Goal: Communication & Community: Ask a question

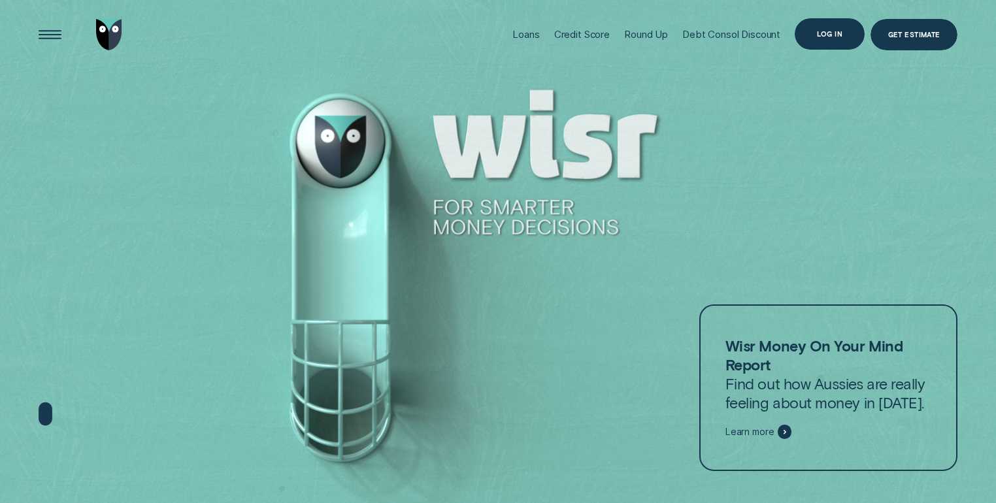
click at [818, 34] on div "Log in" at bounding box center [829, 34] width 25 height 6
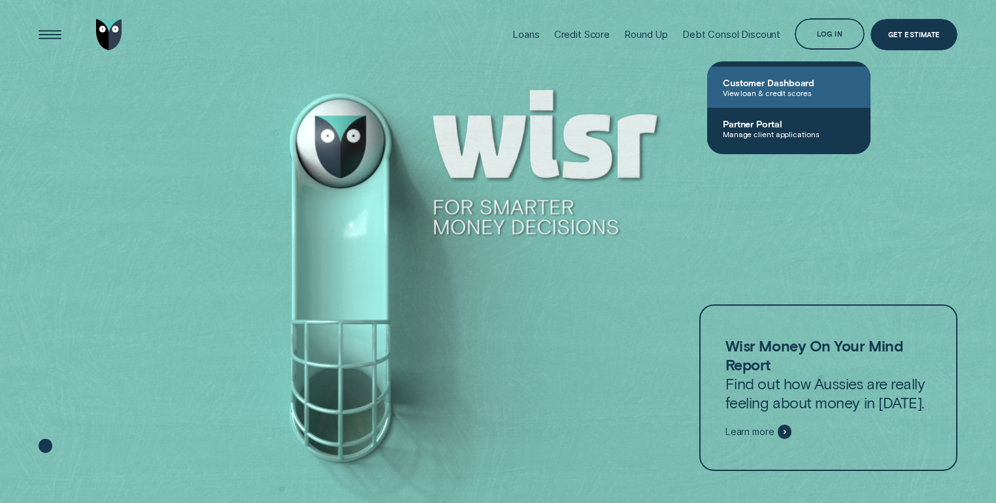
click at [798, 85] on span "Customer Dashboard" at bounding box center [789, 82] width 132 height 11
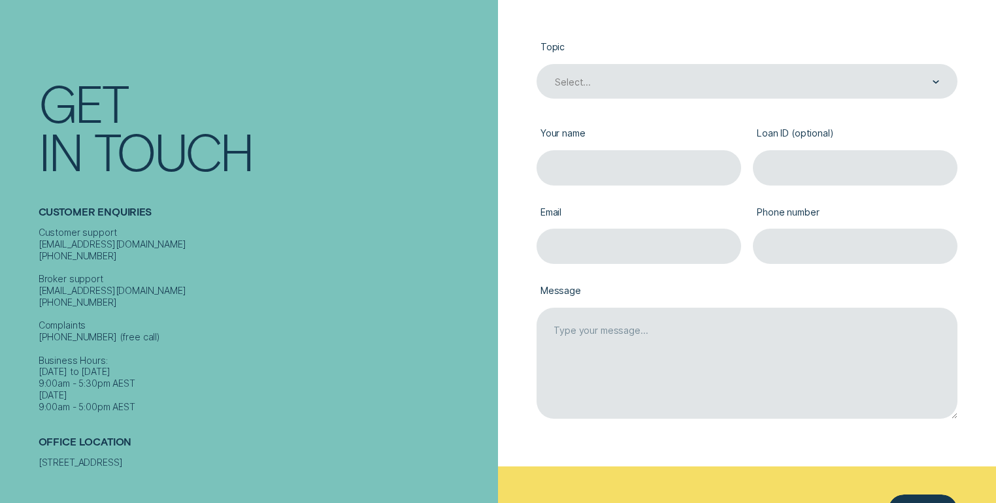
scroll to position [209, 0]
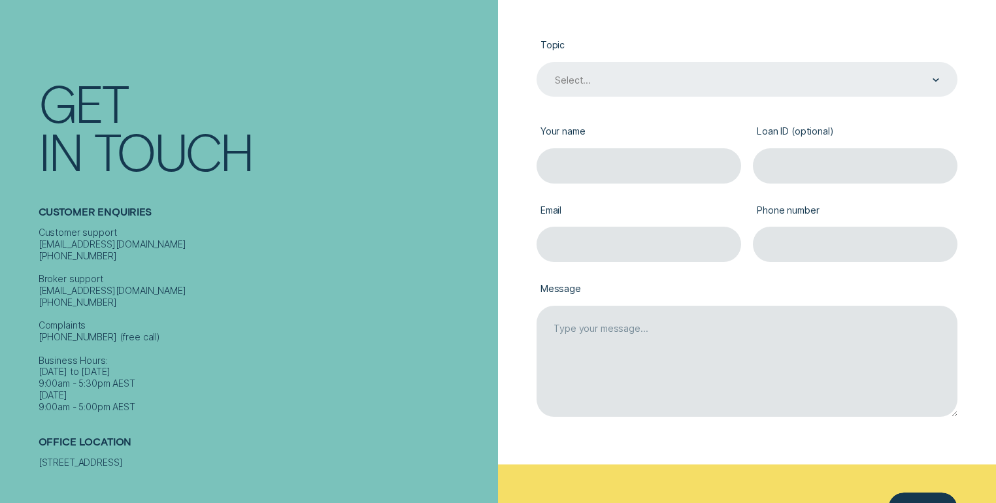
click at [719, 82] on div "Select..." at bounding box center [745, 80] width 385 height 13
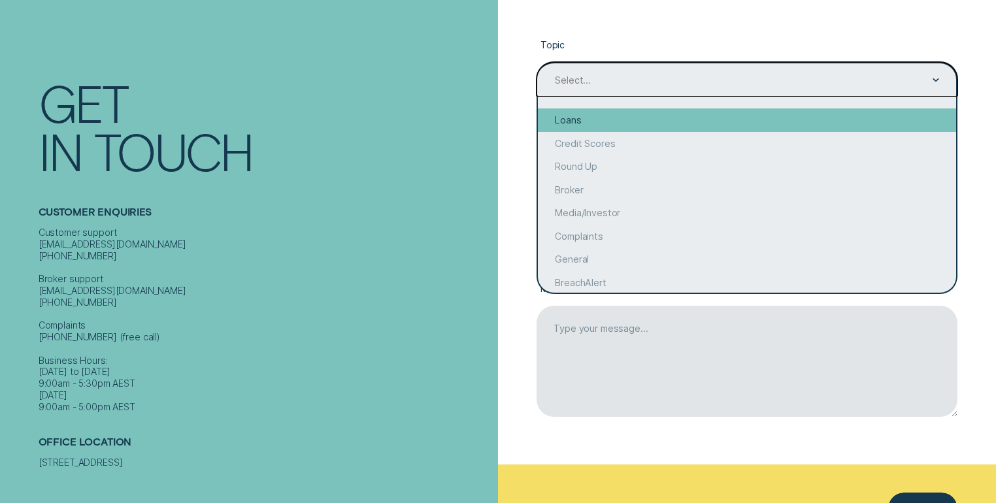
click at [671, 129] on div "Loans" at bounding box center [747, 120] width 419 height 24
type input "Loans"
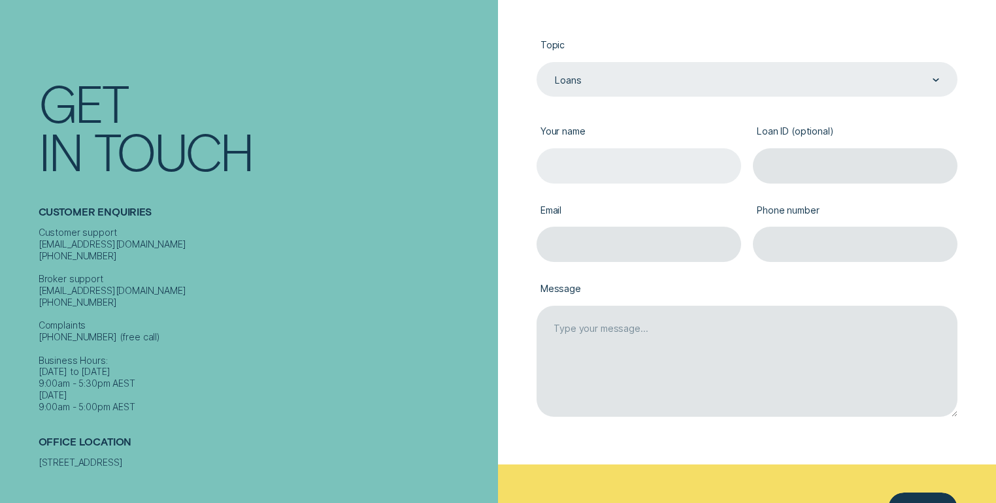
click at [668, 163] on input "Your name" at bounding box center [638, 165] width 204 height 35
click at [653, 166] on input "Your name" at bounding box center [638, 165] width 204 height 35
type input "[PERSON_NAME] [PERSON_NAME]"
type input "[EMAIL_ADDRESS][DOMAIN_NAME]"
type input "0423608897"
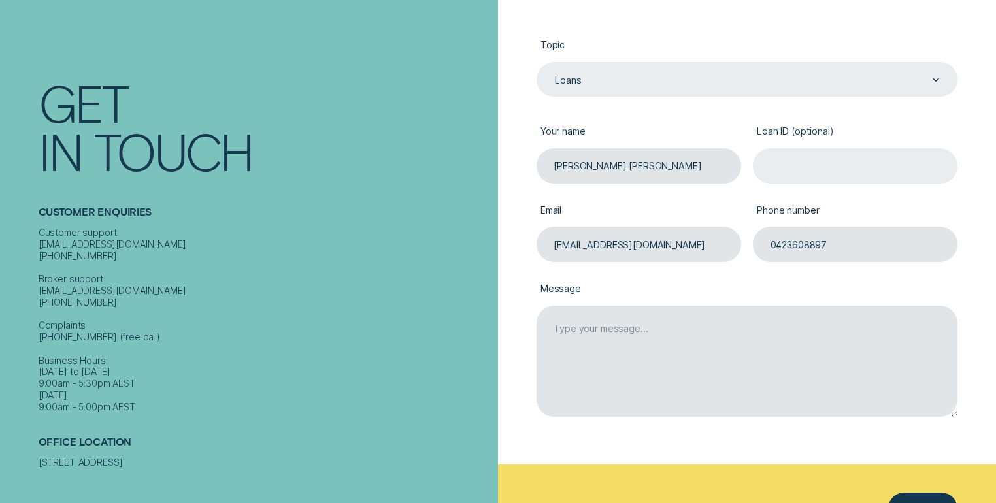
click at [799, 172] on input "Loan ID (optional)" at bounding box center [855, 165] width 204 height 35
paste input "703582"
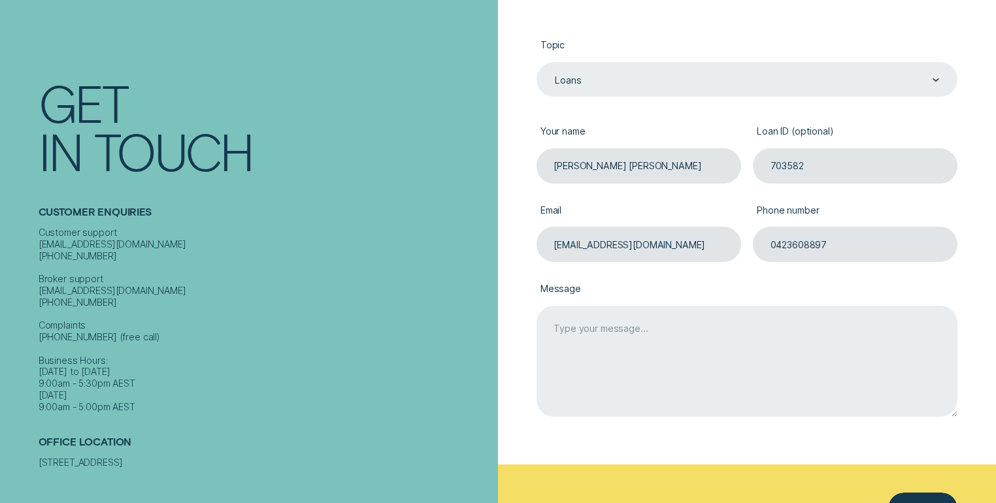
type input "703582"
click at [563, 342] on textarea "Message" at bounding box center [746, 362] width 421 height 112
click at [780, 350] on textarea "Hello, I have submitted a change of account details for my direct debit" at bounding box center [746, 362] width 421 height 112
click at [868, 349] on textarea "Hello, I have submitted a change of account details for my monthly direct debit" at bounding box center [746, 362] width 421 height 112
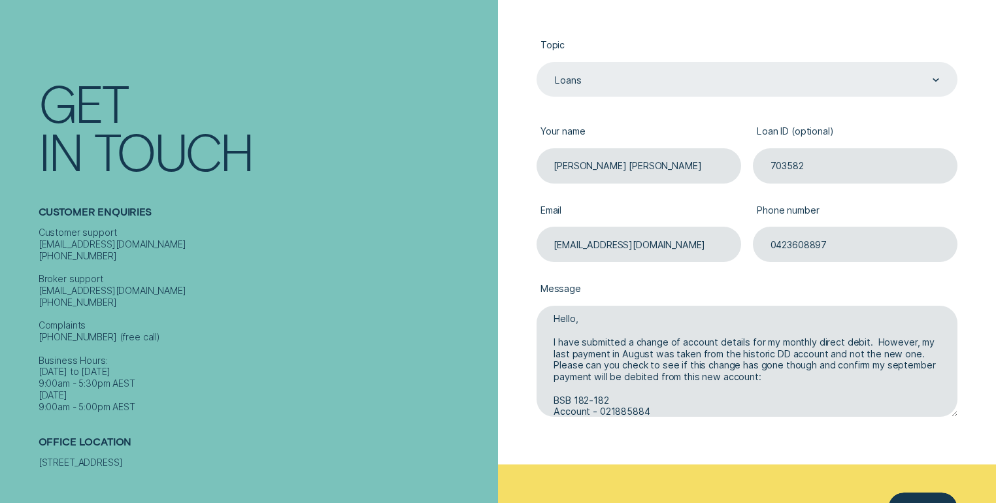
scroll to position [21, 0]
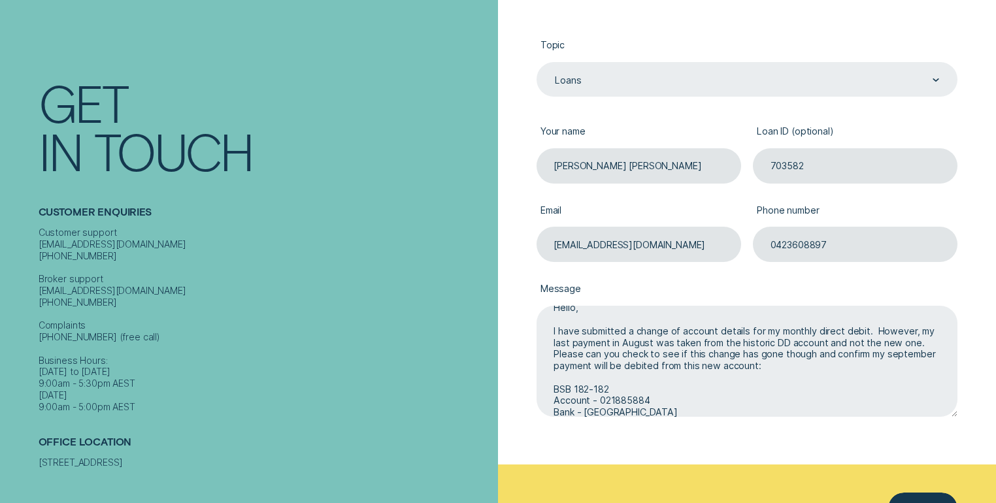
click at [575, 388] on textarea "Hello, I have submitted a change of account details for my monthly direct debit…" at bounding box center [746, 362] width 421 height 112
click at [676, 344] on textarea "Hello, I have submitted a change of account details for my monthly direct debit…" at bounding box center [746, 362] width 421 height 112
click at [575, 353] on textarea "Hello, I have submitted a change of account details for my monthly direct debit…" at bounding box center [746, 362] width 421 height 112
click at [680, 413] on textarea "Hello, I have submitted a change of account details for my monthly direct debit…" at bounding box center [746, 362] width 421 height 112
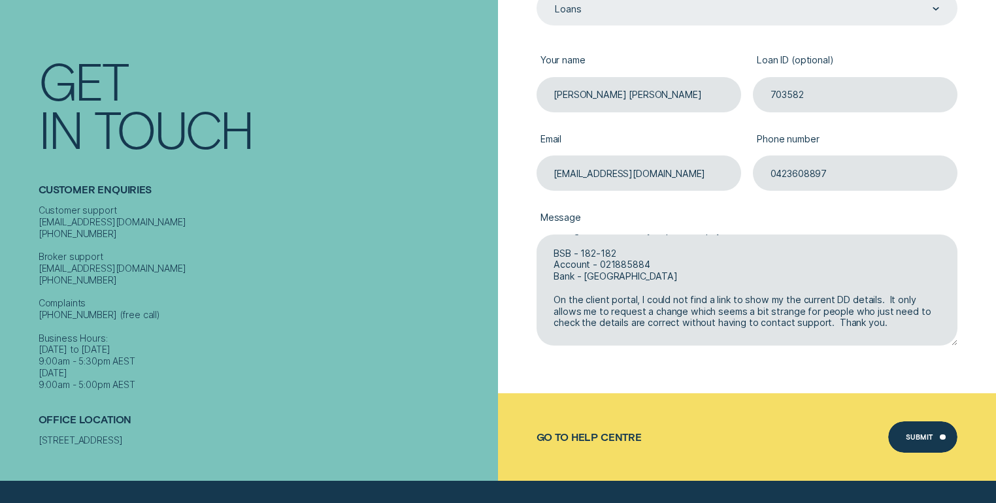
scroll to position [301, 0]
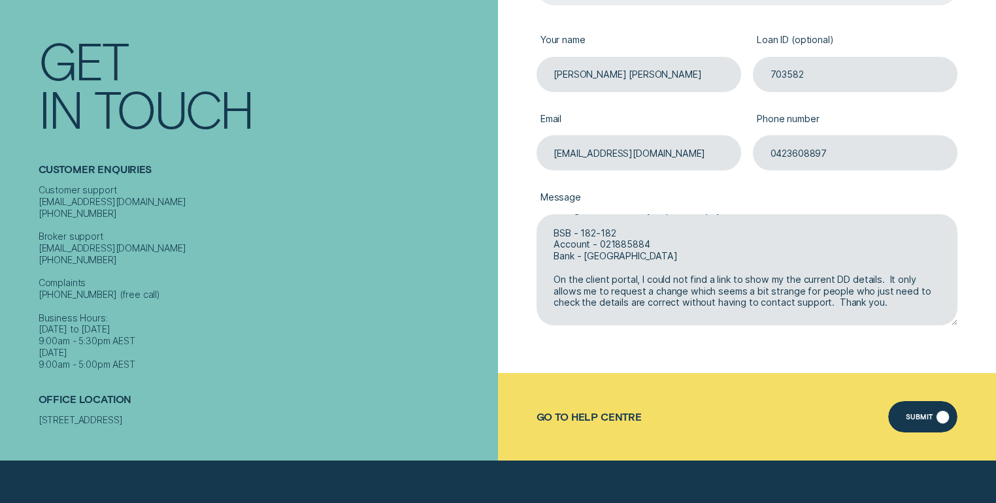
type textarea "Hello, I have submitted a change of account details for my monthly direct debit…"
click at [915, 416] on div "Submit" at bounding box center [918, 419] width 27 height 6
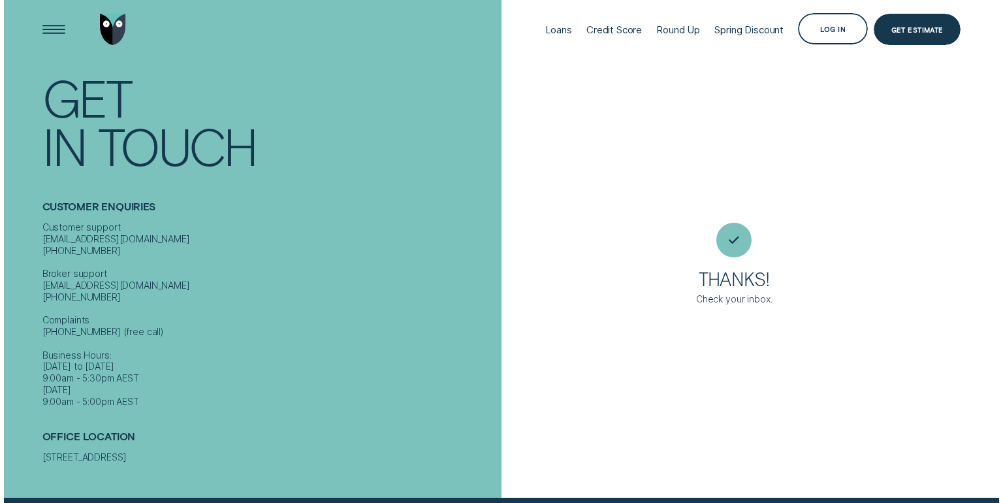
scroll to position [0, 0]
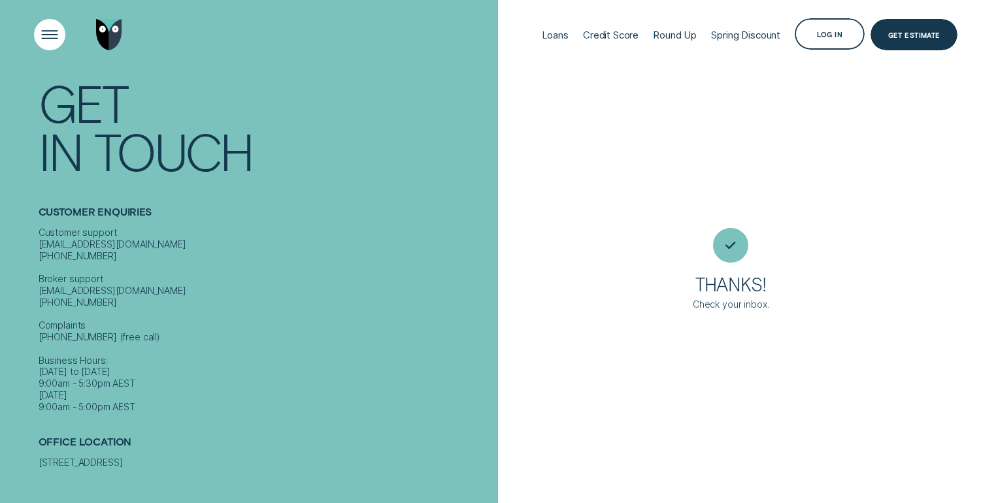
click at [63, 36] on div "Open Menu" at bounding box center [49, 34] width 44 height 44
